Goal: Information Seeking & Learning: Learn about a topic

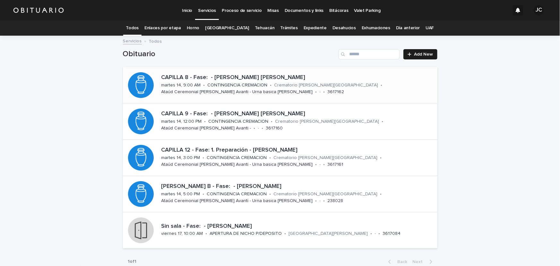
click at [253, 87] on p "CONTINGENCIA CREMACION" at bounding box center [238, 85] width 60 height 5
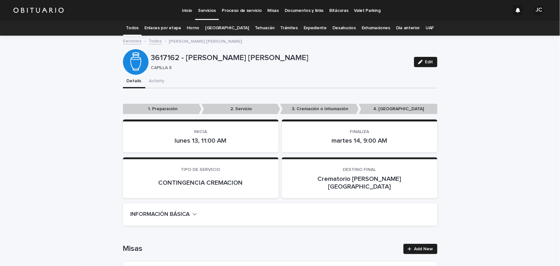
click at [136, 29] on link "Todos" at bounding box center [132, 28] width 13 height 15
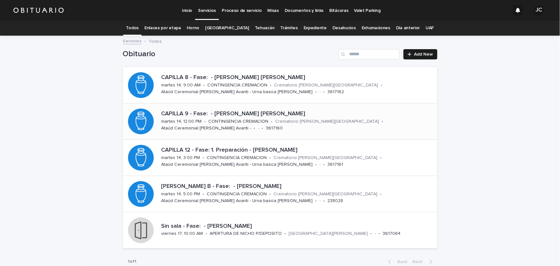
click at [237, 120] on p "CONTINGENCIA CREMACION" at bounding box center [239, 121] width 60 height 5
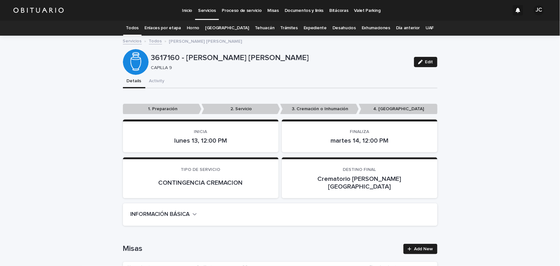
click at [139, 29] on link "Todos" at bounding box center [132, 28] width 13 height 15
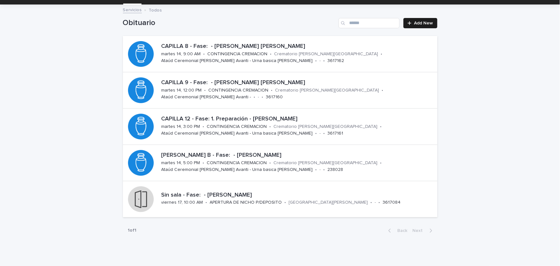
scroll to position [38, 0]
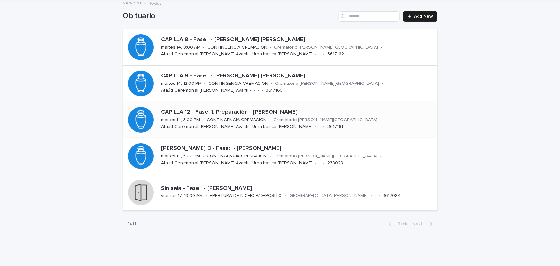
click at [275, 118] on p "Crematorio [PERSON_NAME][GEOGRAPHIC_DATA]" at bounding box center [326, 119] width 104 height 5
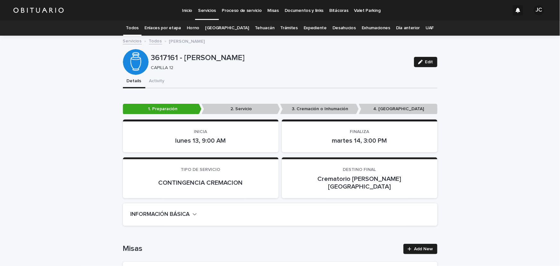
click at [139, 28] on link "Todos" at bounding box center [132, 28] width 13 height 15
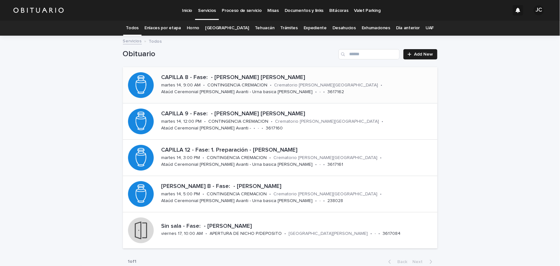
click at [230, 90] on p "Ataúd Ceremonial [PERSON_NAME] Avanti - Urna basica [PERSON_NAME]" at bounding box center [238, 91] width 152 height 5
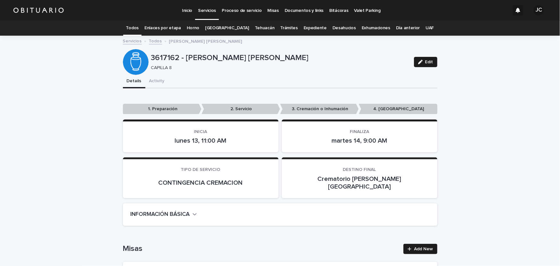
click at [139, 31] on link "Todos" at bounding box center [132, 28] width 13 height 15
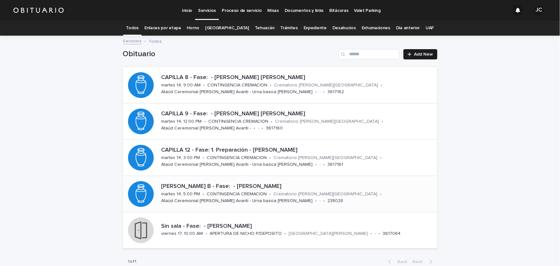
click at [226, 186] on p "[PERSON_NAME] B - Fase: - [PERSON_NAME]" at bounding box center [299, 186] width 274 height 7
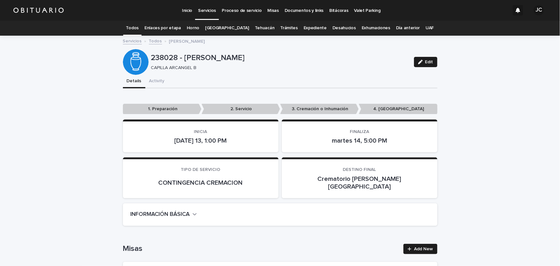
click at [139, 29] on link "Todos" at bounding box center [132, 28] width 13 height 15
